Goal: Understand process/instructions

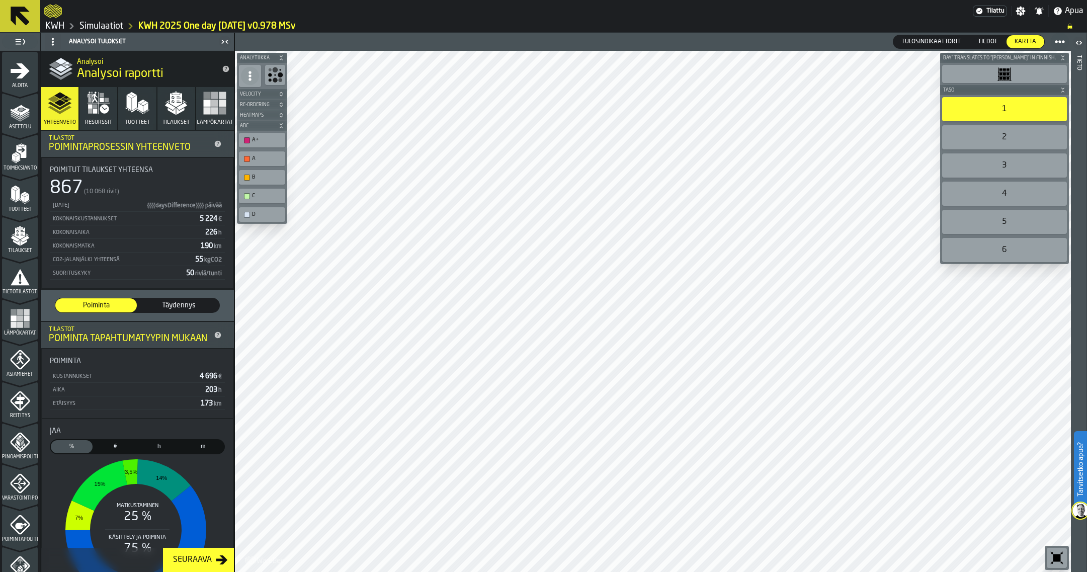
click at [997, 113] on div "1" at bounding box center [1004, 109] width 125 height 24
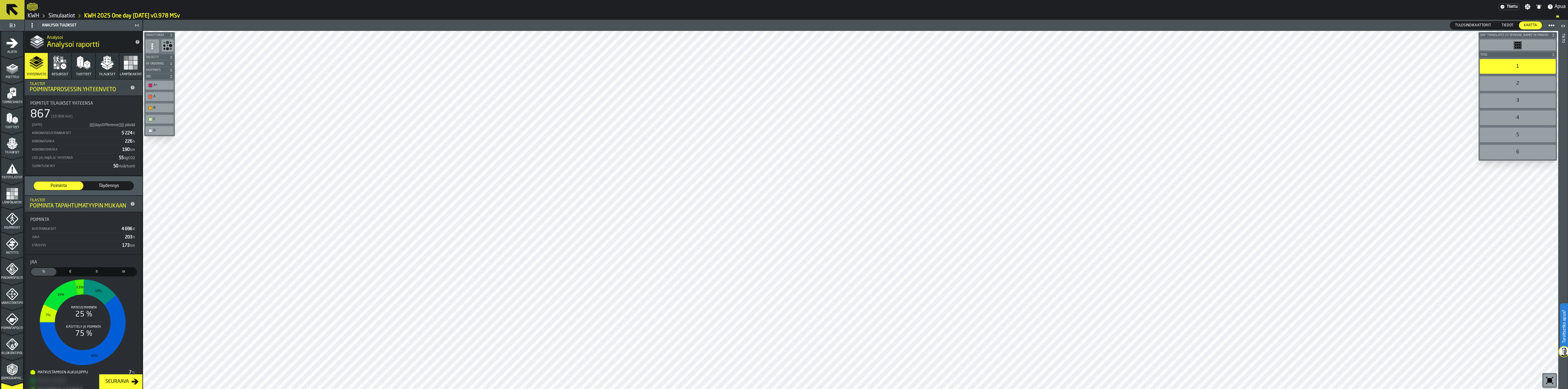
click at [662, 88] on div "2" at bounding box center [1517, 83] width 76 height 15
click at [662, 68] on div "1" at bounding box center [1517, 66] width 76 height 15
